Goal: Task Accomplishment & Management: Manage account settings

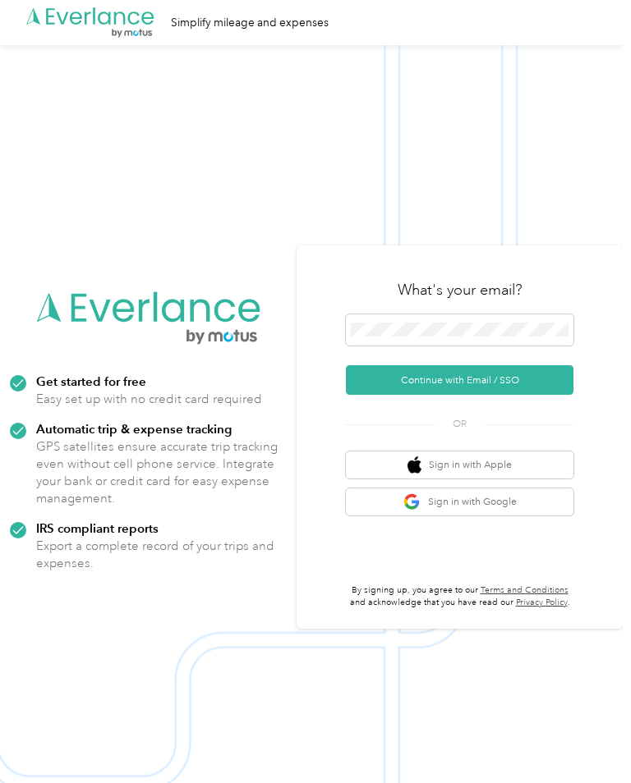
click at [543, 395] on button "Continue with Email / SSO" at bounding box center [459, 380] width 227 height 30
click at [539, 395] on button "Continue with Email / SSO" at bounding box center [459, 380] width 227 height 30
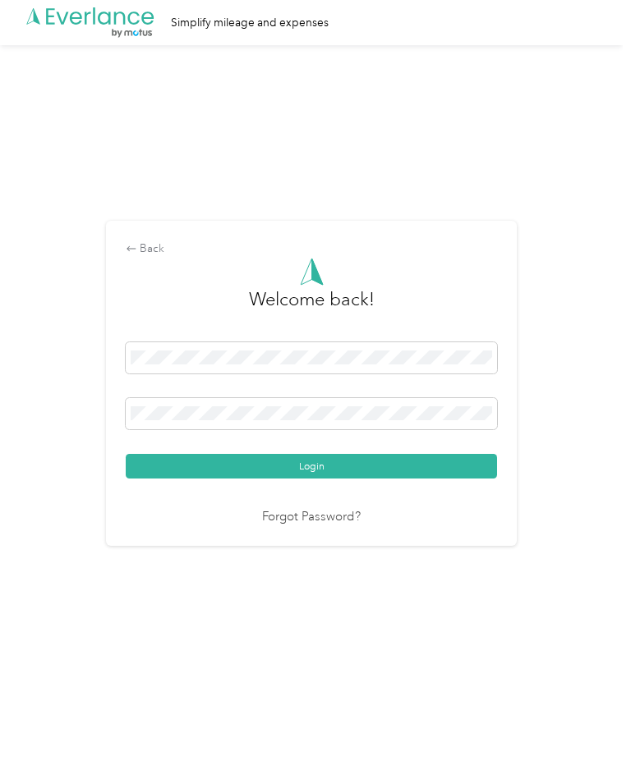
click at [389, 479] on button "Login" at bounding box center [311, 466] width 371 height 25
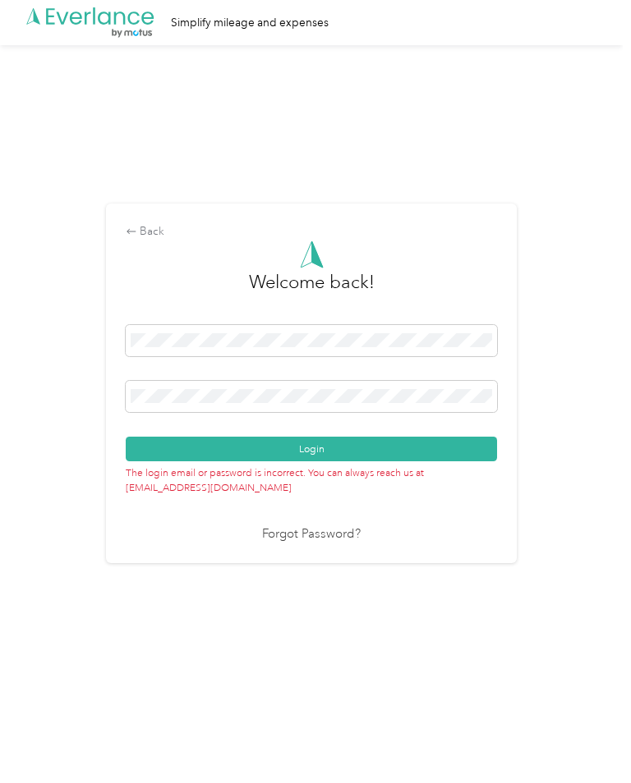
click at [443, 461] on button "Login" at bounding box center [311, 449] width 371 height 25
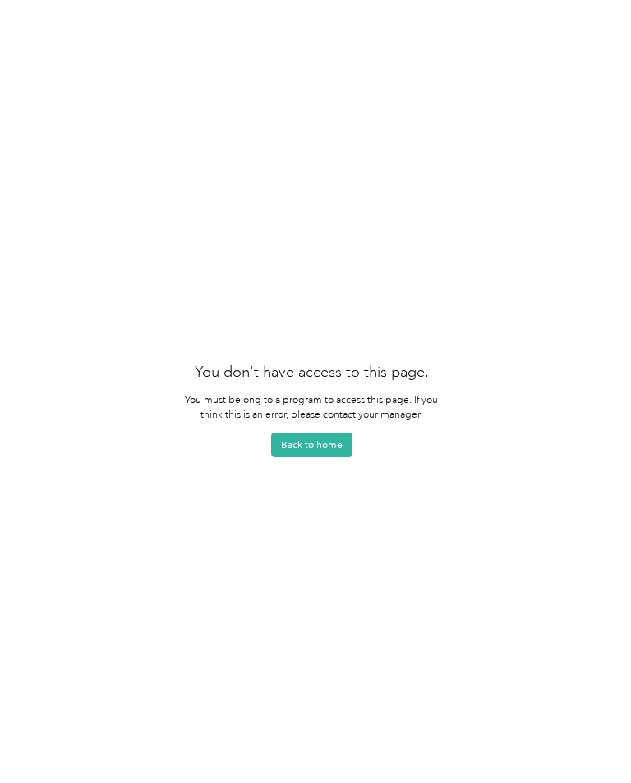
click at [338, 457] on button "Back to home" at bounding box center [311, 445] width 81 height 25
